Goal: Information Seeking & Learning: Learn about a topic

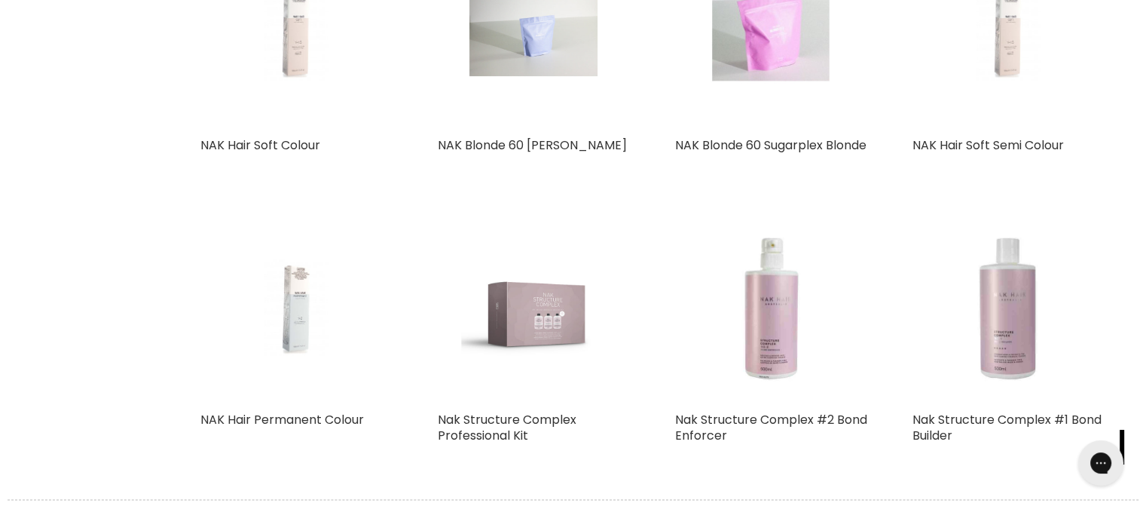
scroll to position [1884, 0]
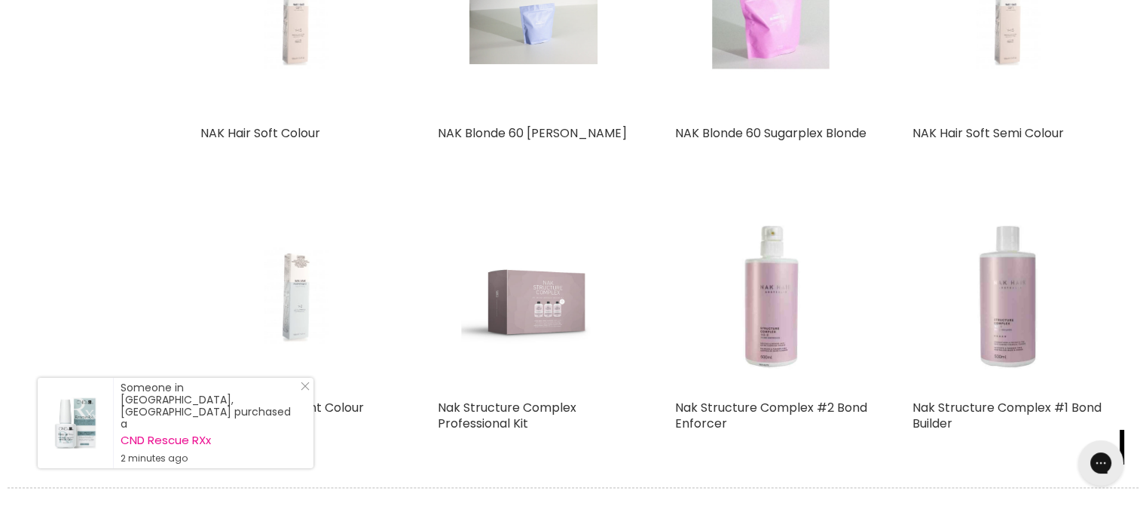
click at [301, 317] on img "Main content" at bounding box center [295, 296] width 127 height 192
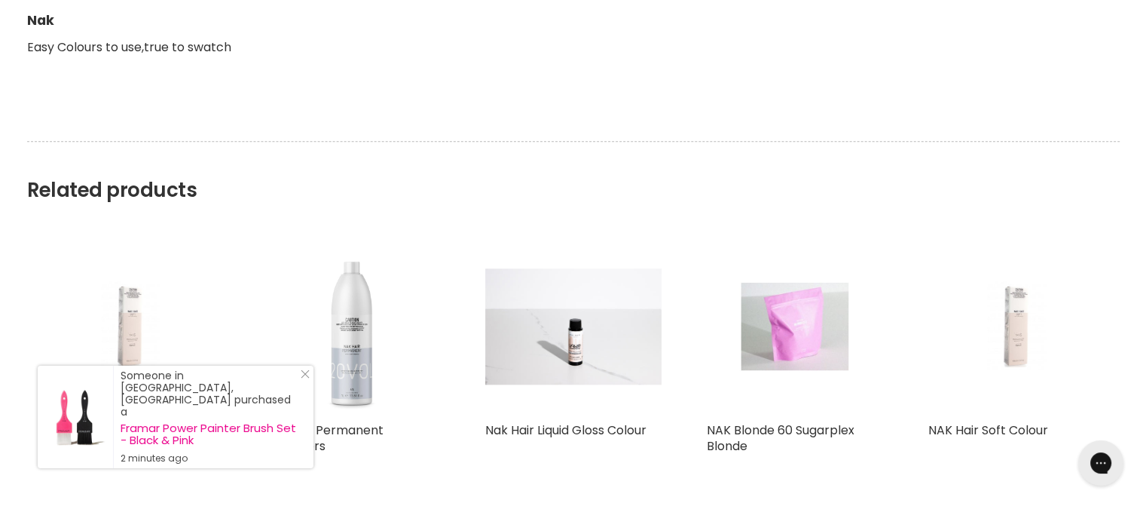
scroll to position [1733, 0]
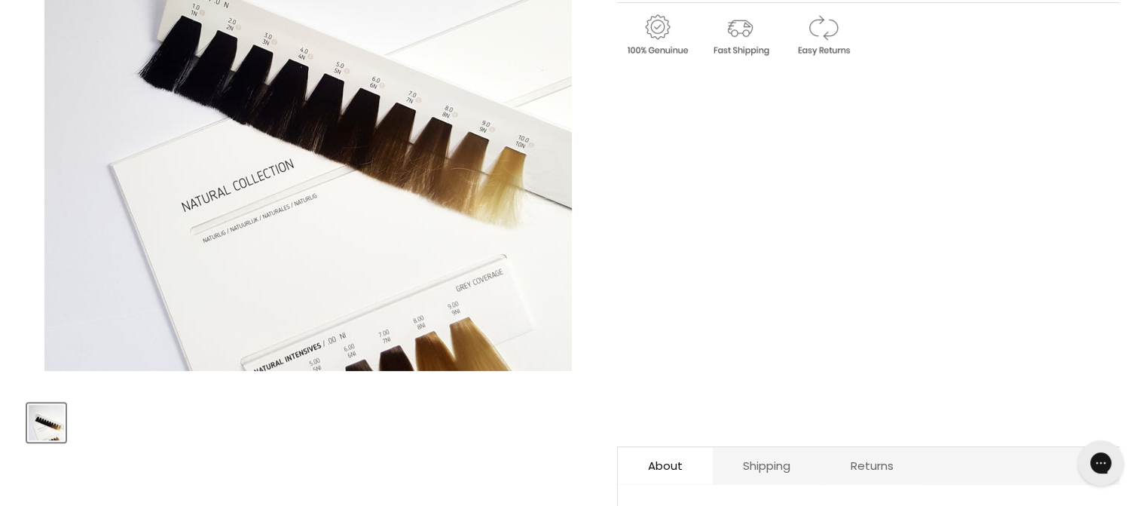
scroll to position [452, 0]
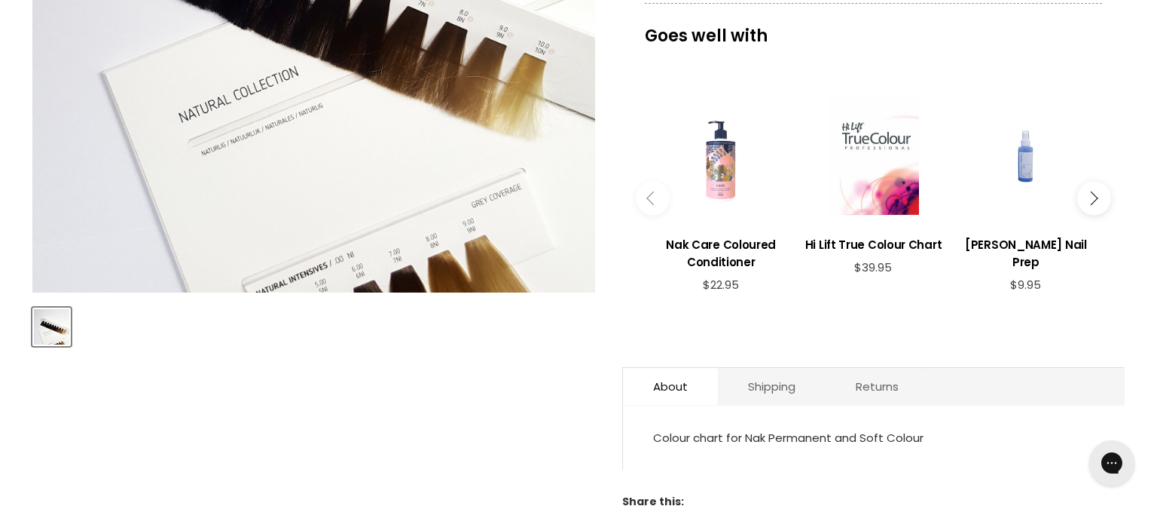
drag, startPoint x: 445, startPoint y: 185, endPoint x: 455, endPoint y: 136, distance: 49.2
click at [455, 133] on img "Nak Colour Chart image. Click or Scroll to Zoom." at bounding box center [313, 10] width 563 height 563
drag, startPoint x: 387, startPoint y: 246, endPoint x: 444, endPoint y: 238, distance: 57.1
click at [444, 238] on img "Nak Colour Chart image. Click or Scroll to Zoom." at bounding box center [313, 10] width 563 height 563
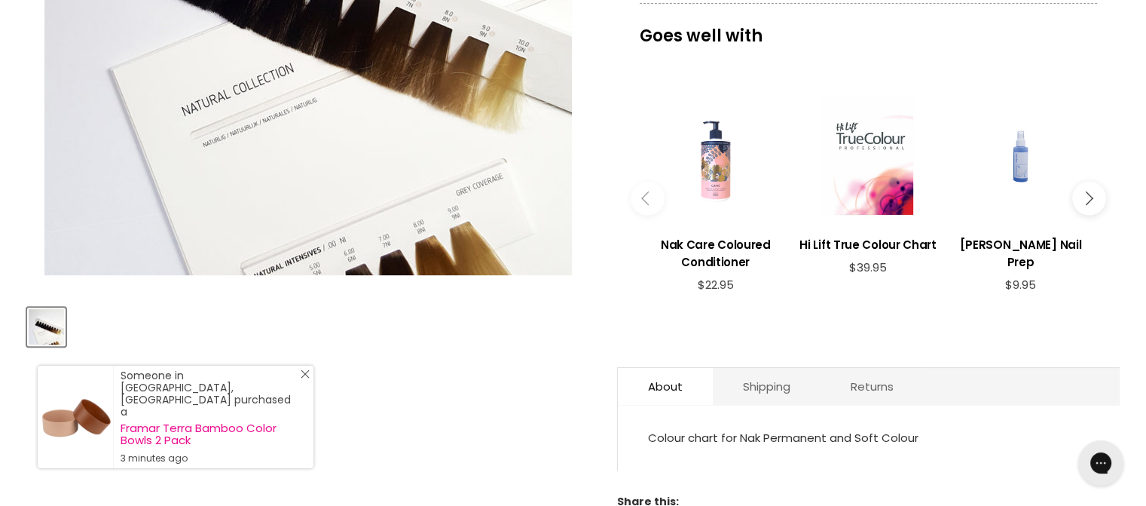
click at [306, 378] on icon "Close Icon" at bounding box center [305, 373] width 9 height 9
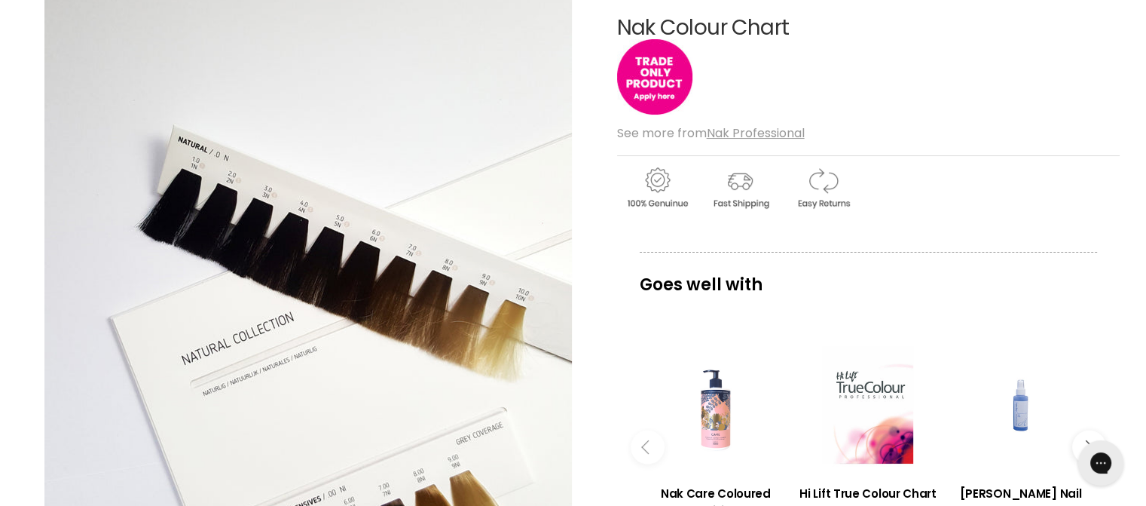
scroll to position [75, 0]
